Goal: Find specific page/section: Find specific page/section

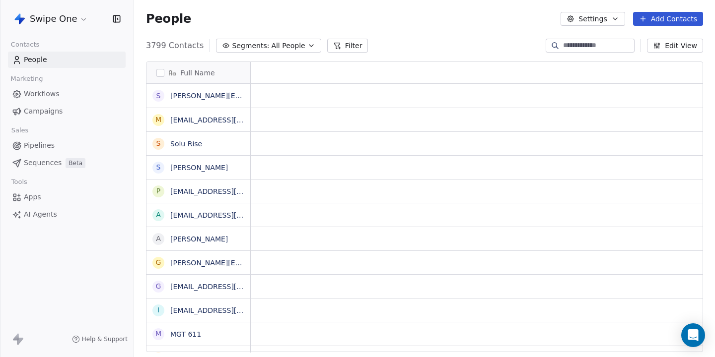
scroll to position [0, 0]
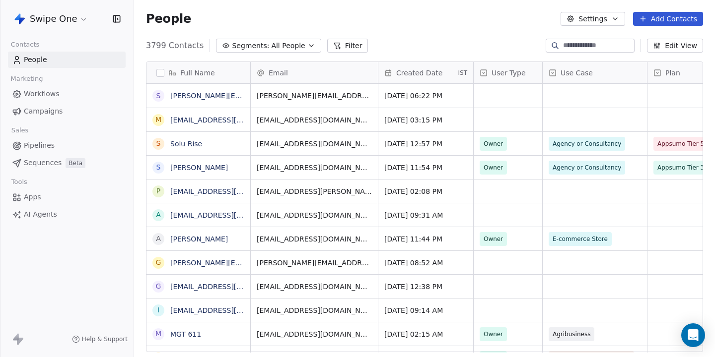
click at [38, 144] on span "Pipelines" at bounding box center [39, 145] width 31 height 10
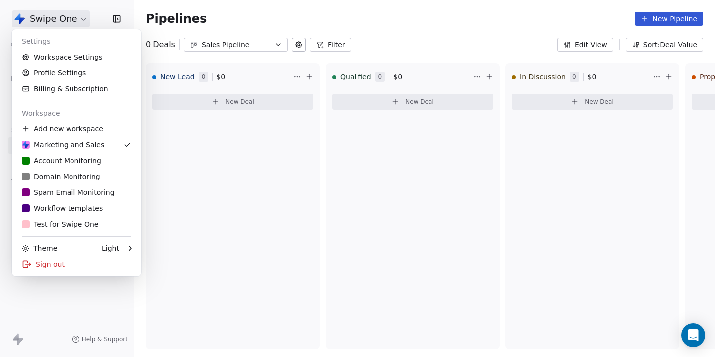
click at [37, 25] on html "Swipe One Contacts People Marketing Workflows Campaigns Sales Pipelines Sequenc…" at bounding box center [357, 178] width 715 height 357
click at [59, 226] on div "T Test for Swipe One" at bounding box center [60, 224] width 76 height 10
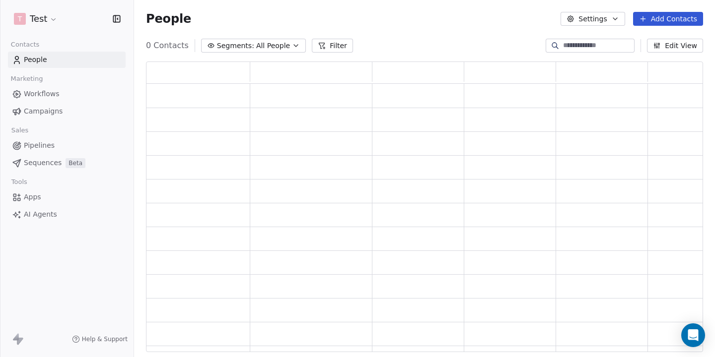
scroll to position [290, 557]
click at [40, 146] on span "Pipelines" at bounding box center [39, 145] width 31 height 10
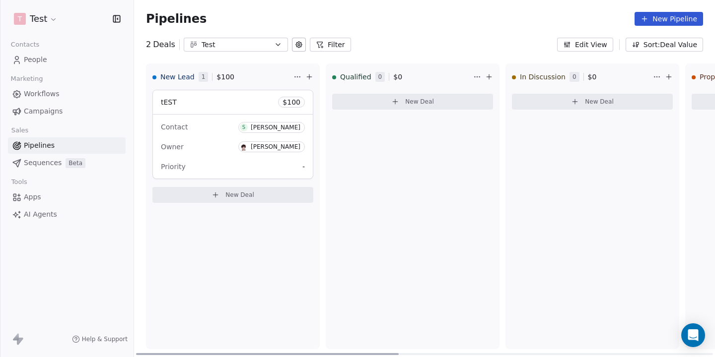
click at [171, 101] on span "tEST" at bounding box center [169, 102] width 16 height 8
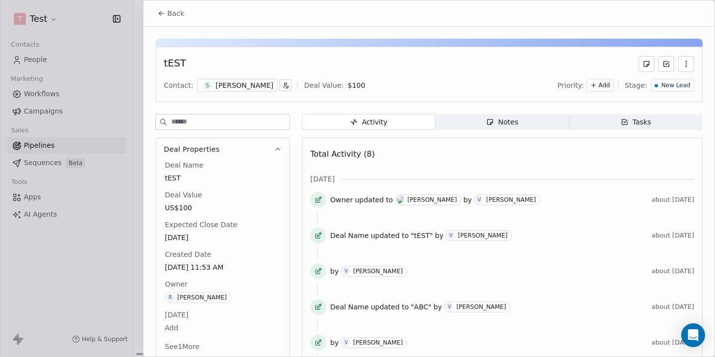
click at [159, 13] on icon at bounding box center [160, 12] width 2 height 2
